Goal: Communication & Community: Connect with others

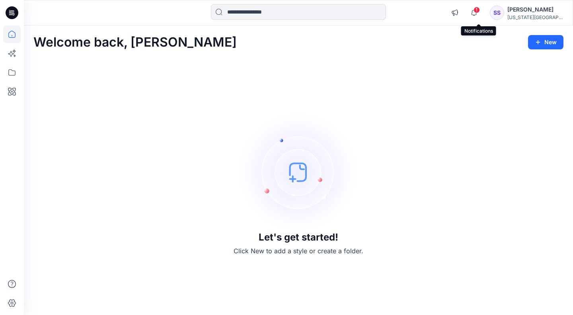
click at [480, 10] on span "1" at bounding box center [476, 10] width 6 height 6
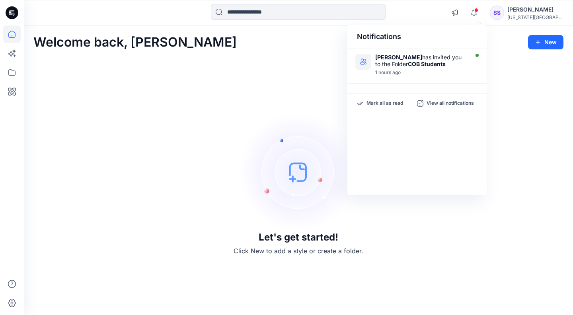
click at [393, 62] on div "[PERSON_NAME] has invited you to the Folder COB Students" at bounding box center [420, 61] width 91 height 14
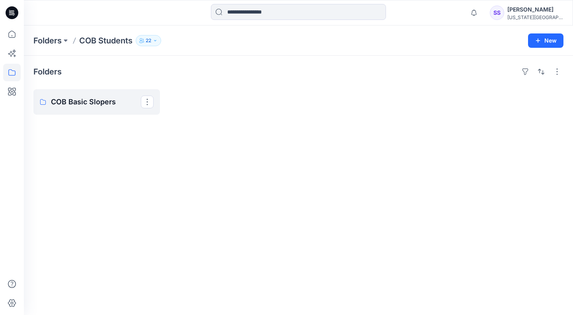
click at [95, 98] on p "COB Basic Slopers" at bounding box center [96, 101] width 90 height 11
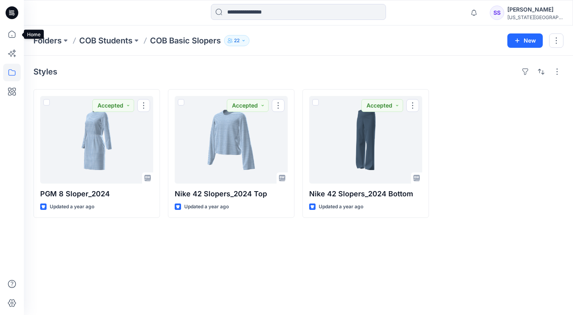
click at [8, 38] on icon at bounding box center [11, 33] width 17 height 17
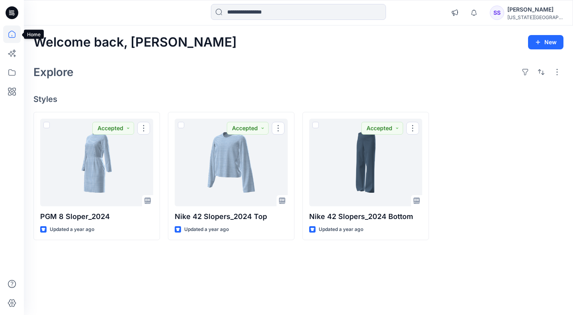
click at [14, 41] on icon at bounding box center [11, 33] width 17 height 17
click at [7, 39] on icon at bounding box center [11, 33] width 17 height 17
